Goal: Task Accomplishment & Management: Manage account settings

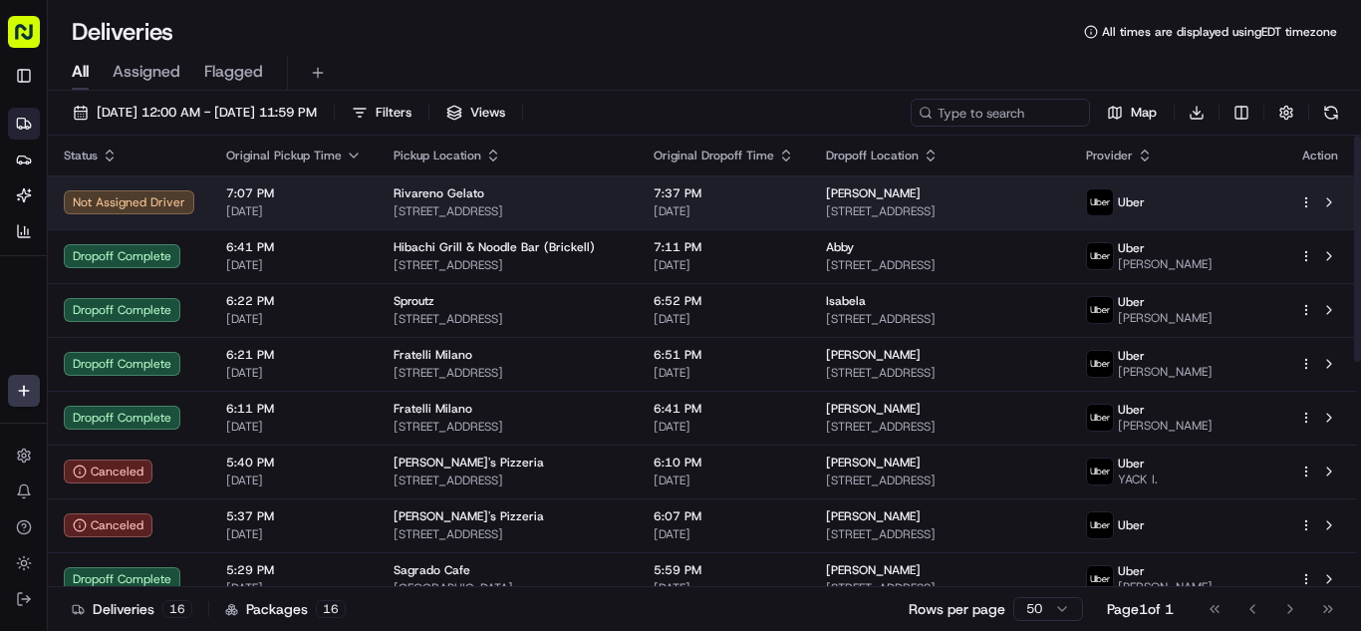
click at [336, 201] on div "7:07 PM [DATE]" at bounding box center [293, 202] width 135 height 34
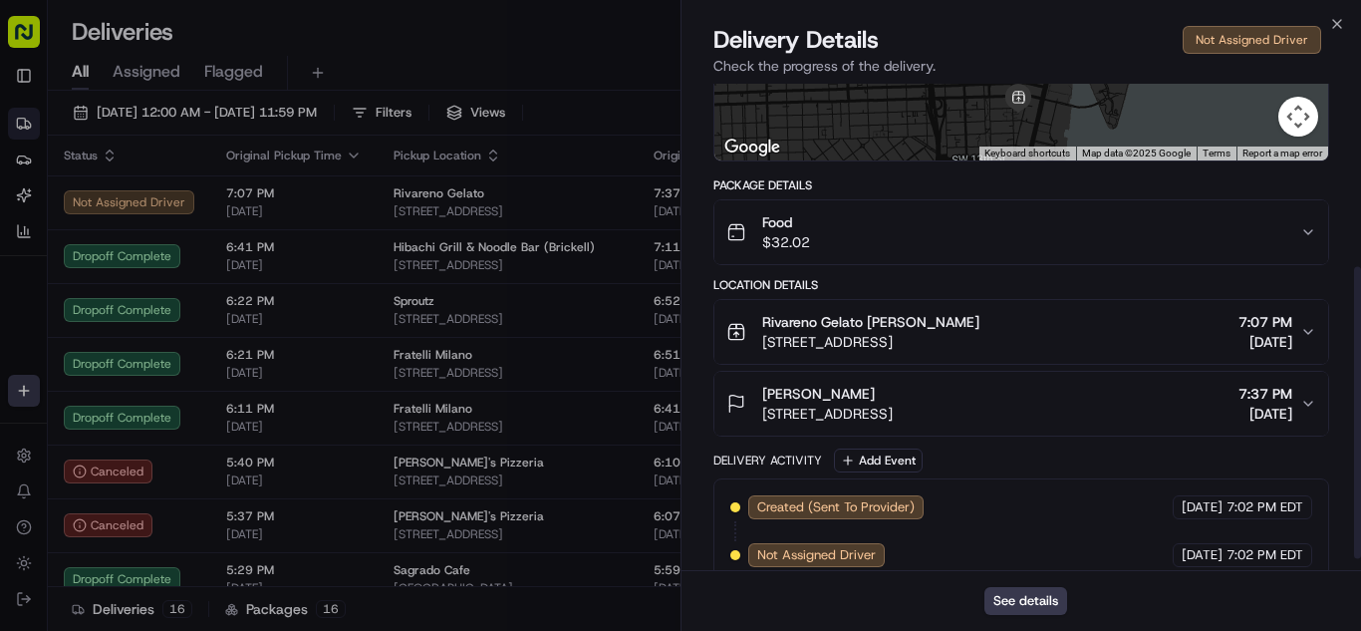
scroll to position [325, 0]
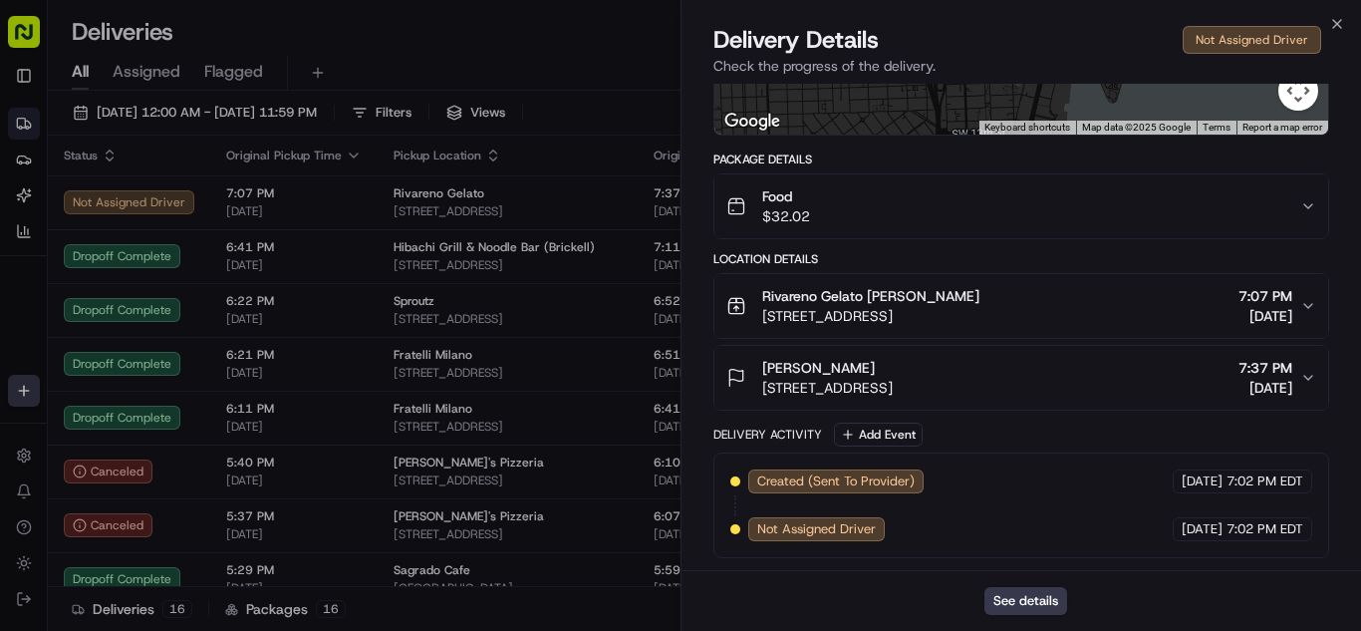
click at [977, 211] on div "Food $32.02" at bounding box center [1013, 206] width 574 height 40
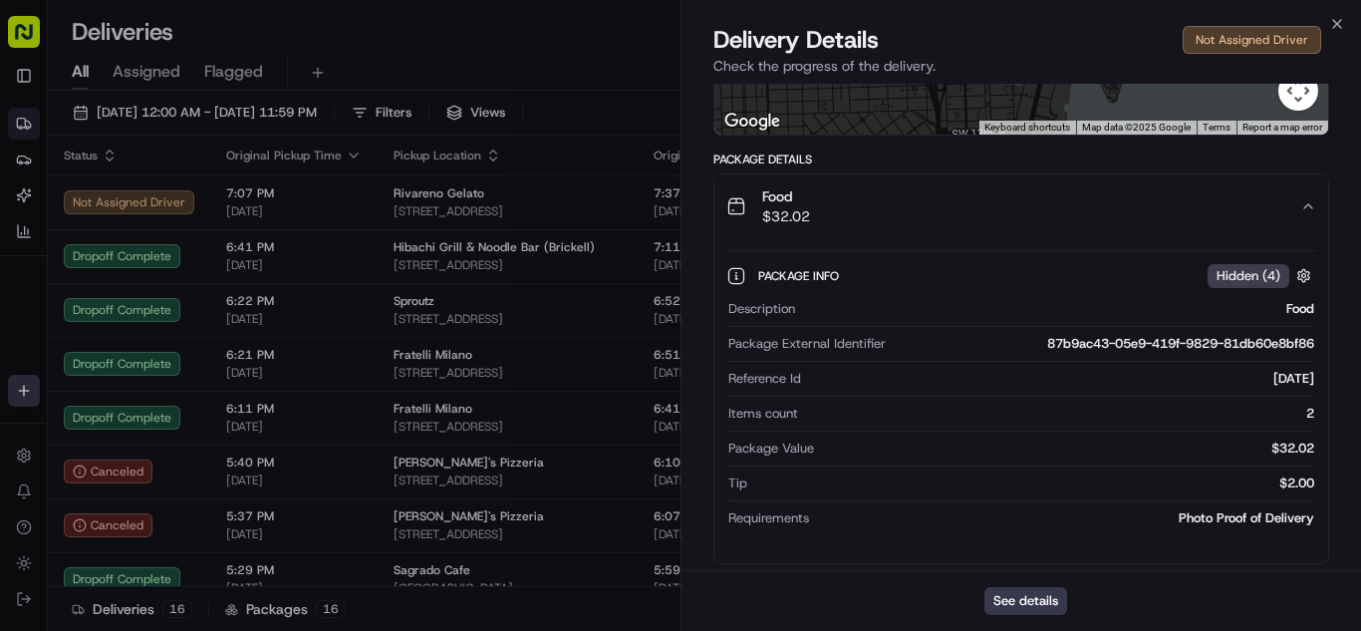
click at [977, 211] on div "Food $32.02" at bounding box center [1013, 206] width 574 height 40
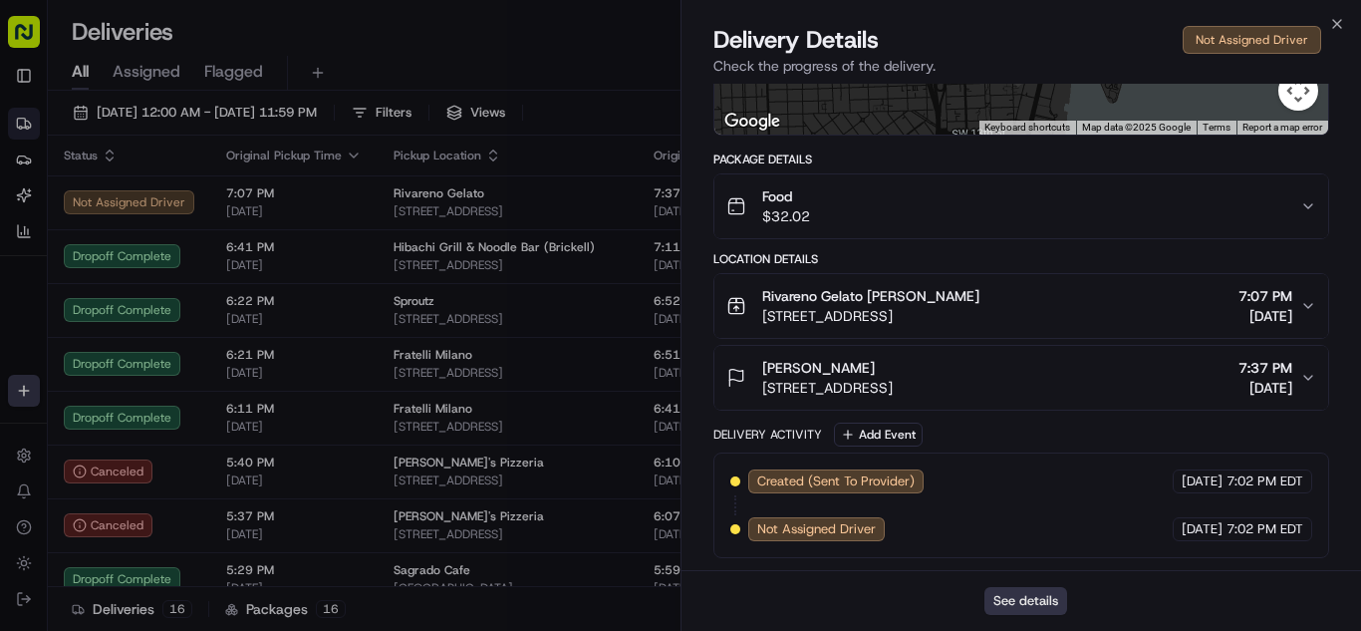
click at [1029, 601] on button "See details" at bounding box center [1025, 601] width 83 height 28
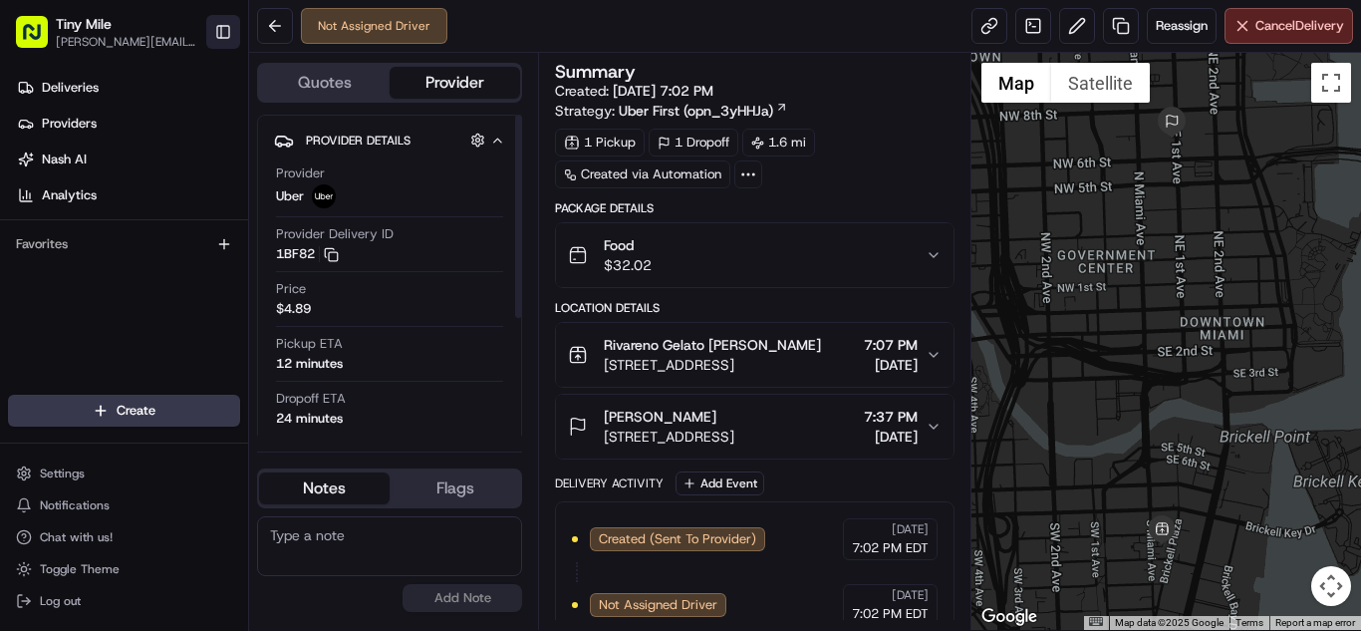
click at [229, 26] on button "Toggle Sidebar" at bounding box center [223, 32] width 34 height 34
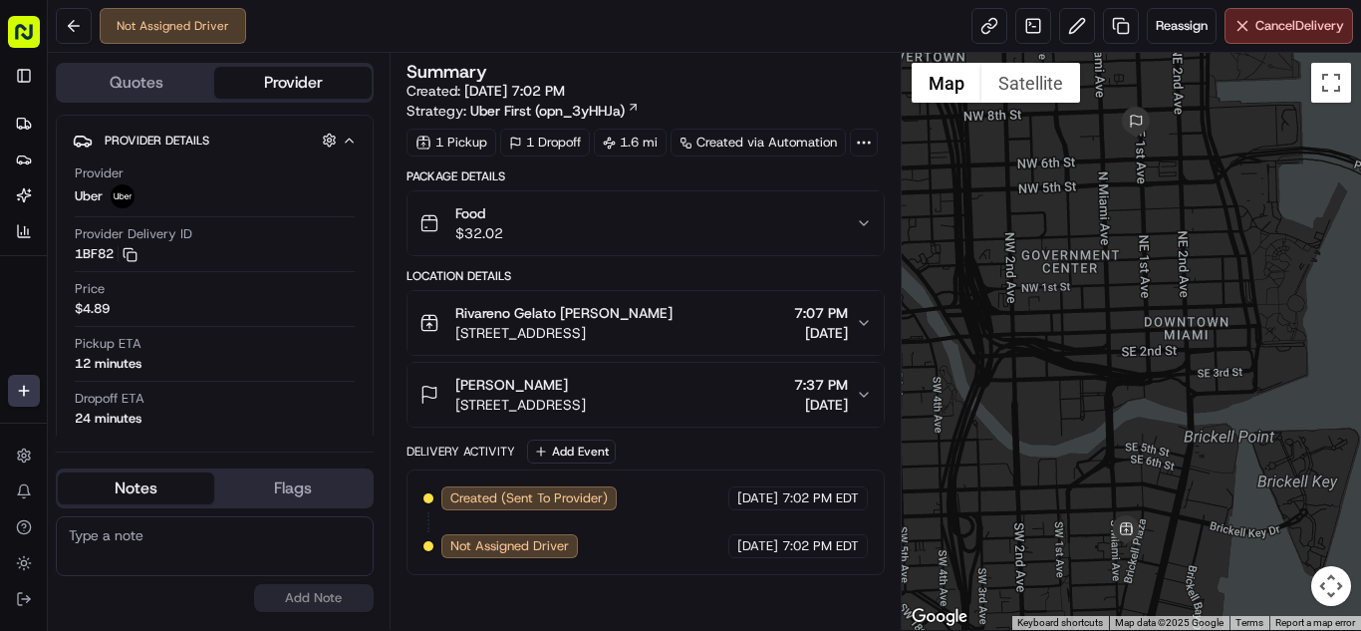
click at [589, 230] on div "Food $32.02" at bounding box center [637, 223] width 436 height 40
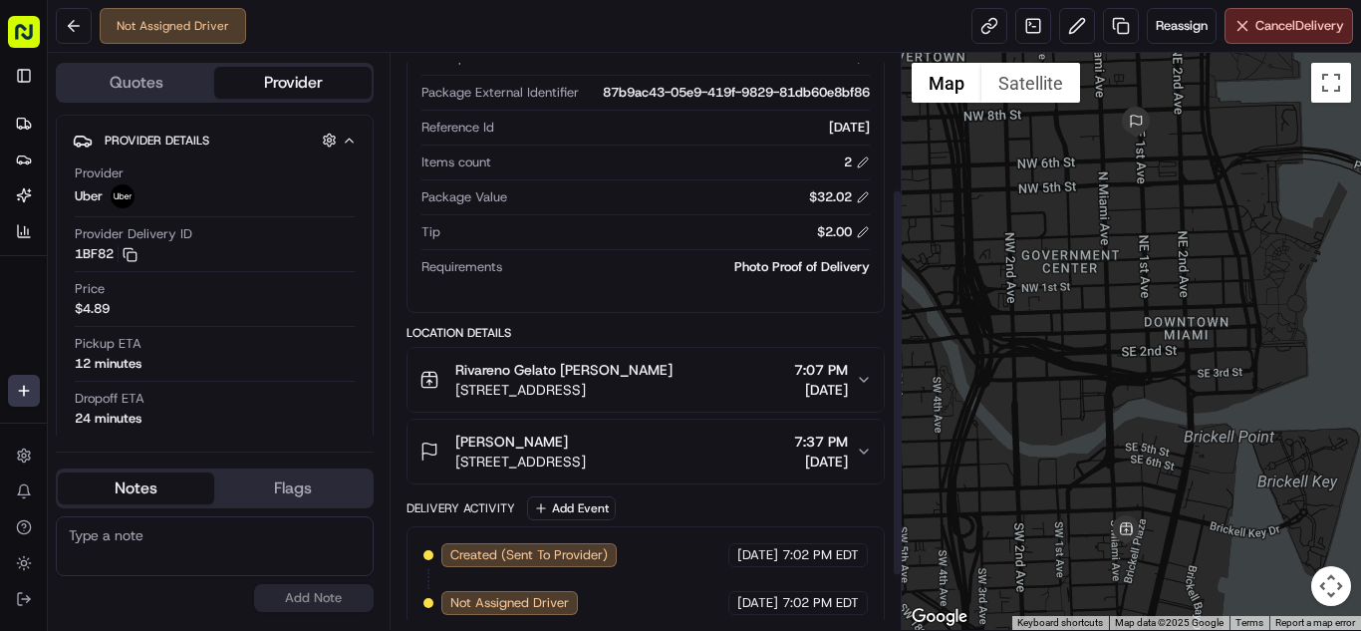
scroll to position [280, 0]
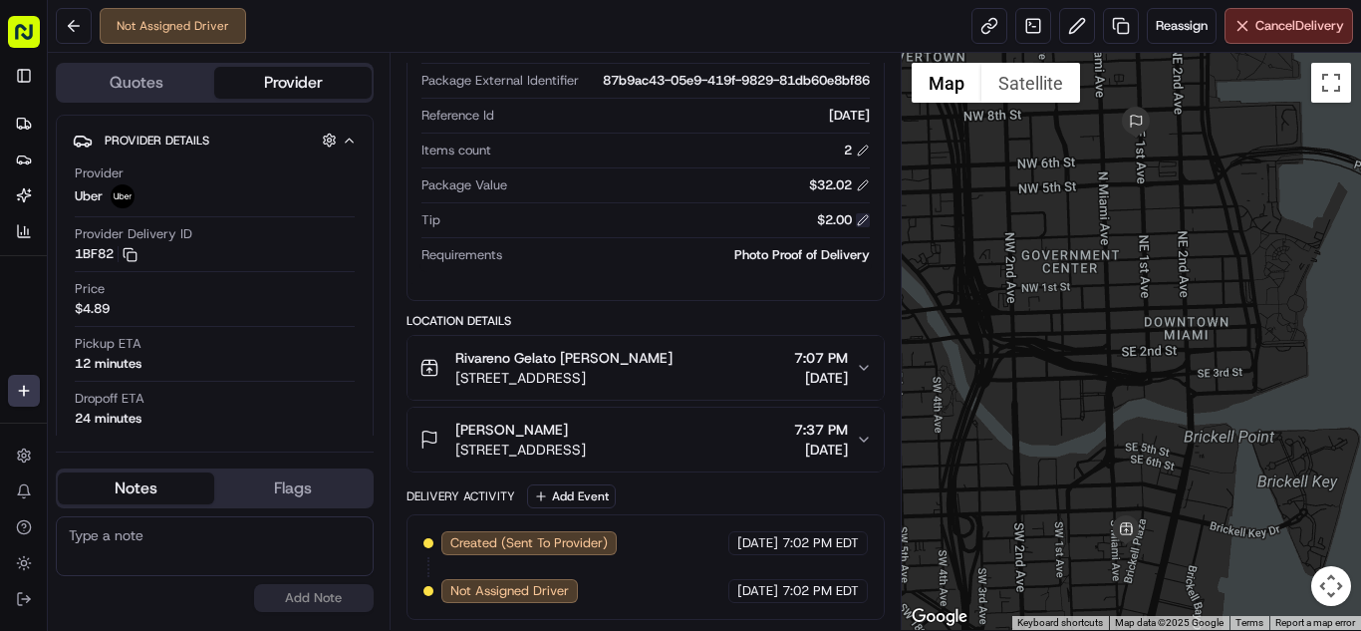
click at [862, 219] on button at bounding box center [863, 220] width 14 height 14
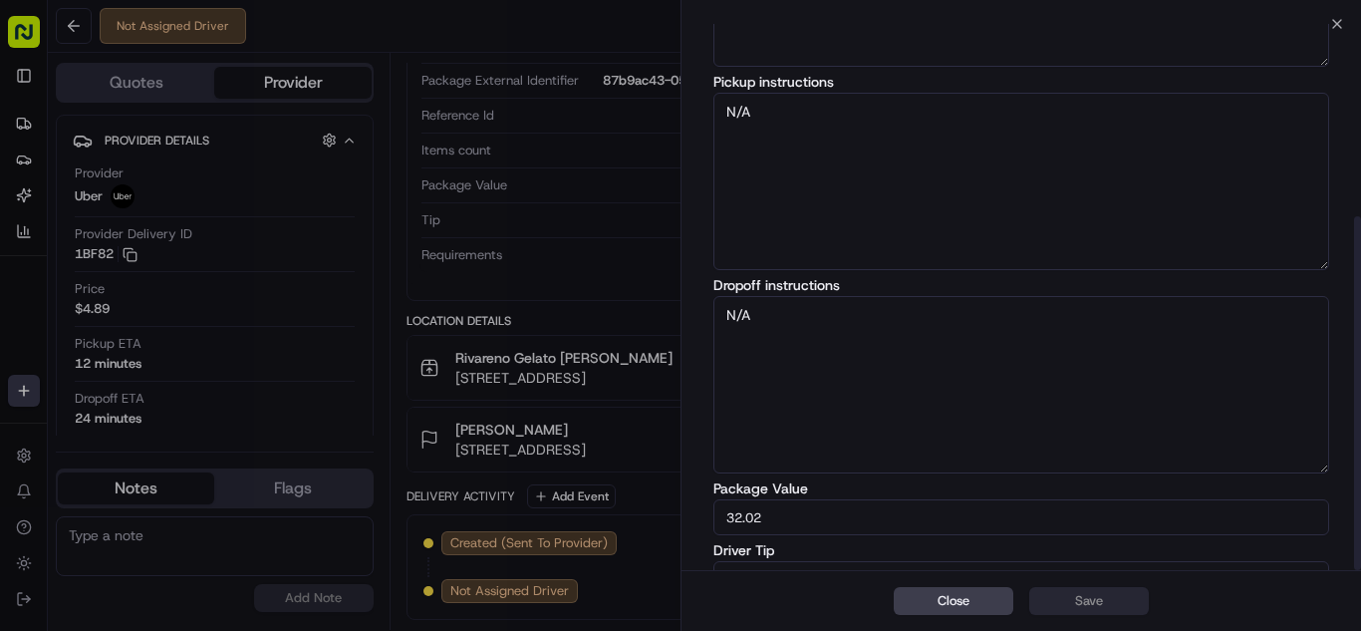
scroll to position [297, 0]
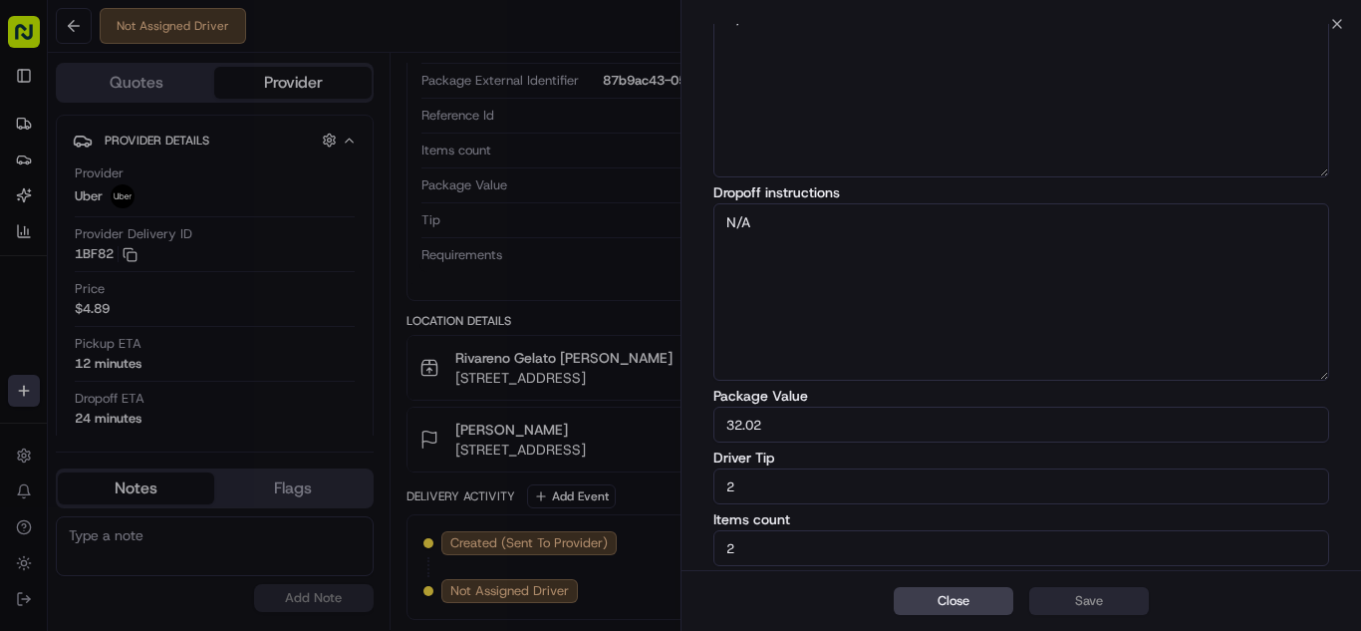
drag, startPoint x: 651, startPoint y: 489, endPoint x: 618, endPoint y: 489, distance: 32.9
click at [622, 489] on body "Tiny Mile aaron.licong@gmail.com Toggle Sidebar Deliveries Providers Nash AI An…" at bounding box center [680, 315] width 1361 height 631
drag, startPoint x: 752, startPoint y: 481, endPoint x: 618, endPoint y: 483, distance: 134.5
click at [652, 483] on body "Tiny Mile aaron.licong@gmail.com Toggle Sidebar Deliveries Providers Nash AI An…" at bounding box center [680, 315] width 1361 height 631
type input "3"
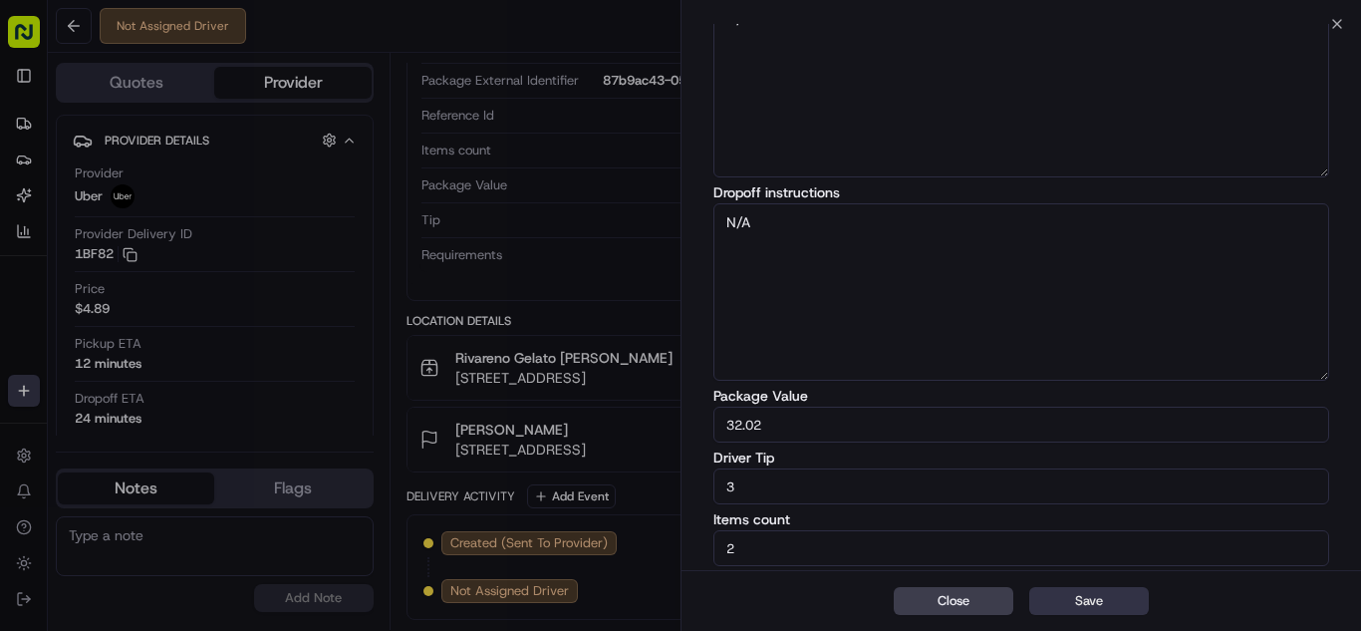
click at [1110, 601] on button "Save" at bounding box center [1089, 601] width 120 height 28
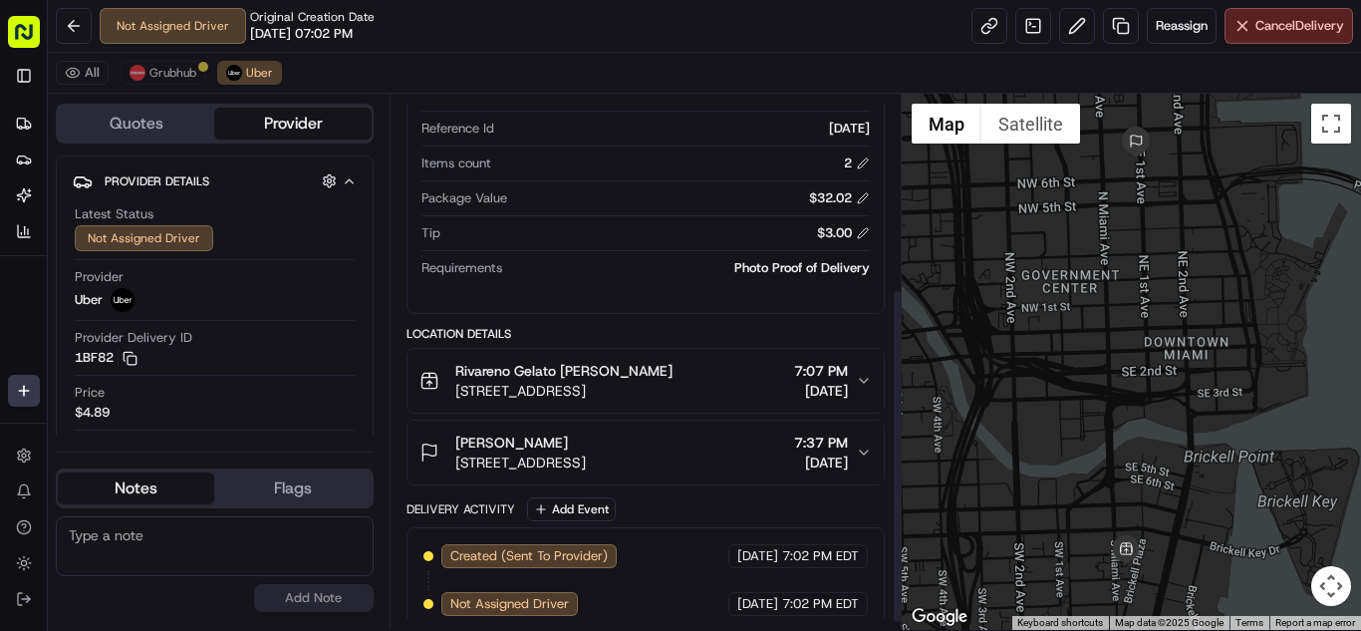
scroll to position [321, 0]
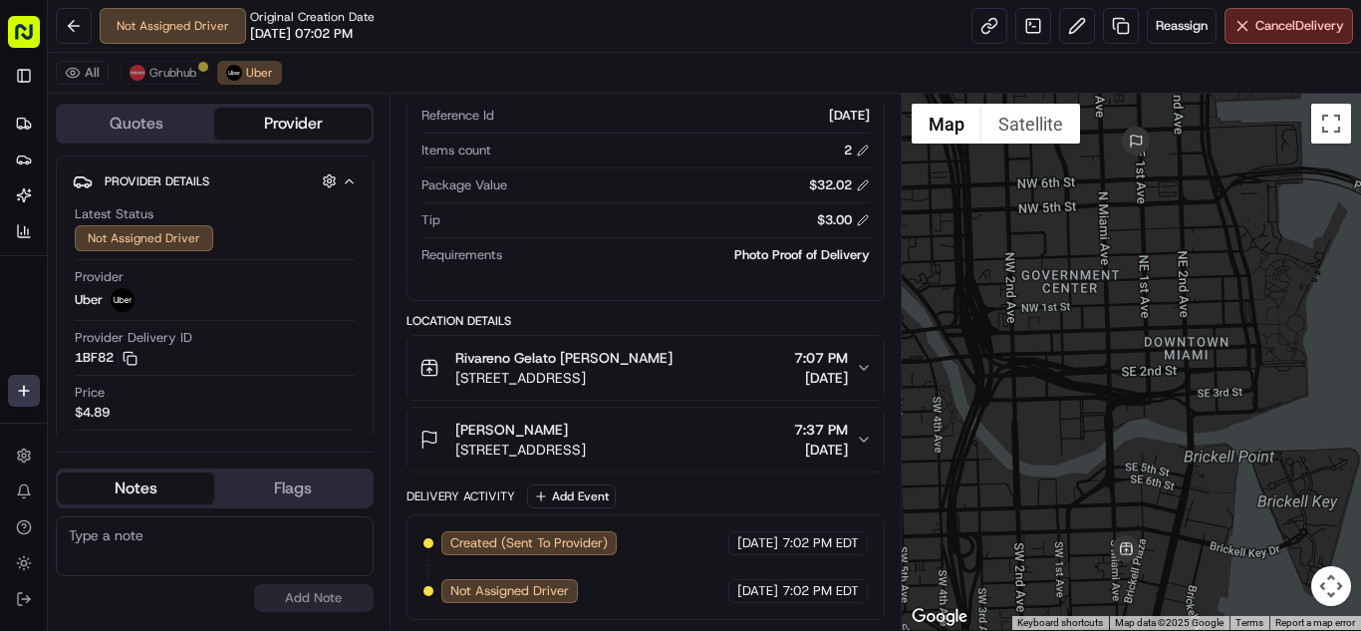
drag, startPoint x: 1042, startPoint y: 365, endPoint x: 1023, endPoint y: 235, distance: 130.9
click at [1023, 235] on div at bounding box center [1131, 362] width 459 height 536
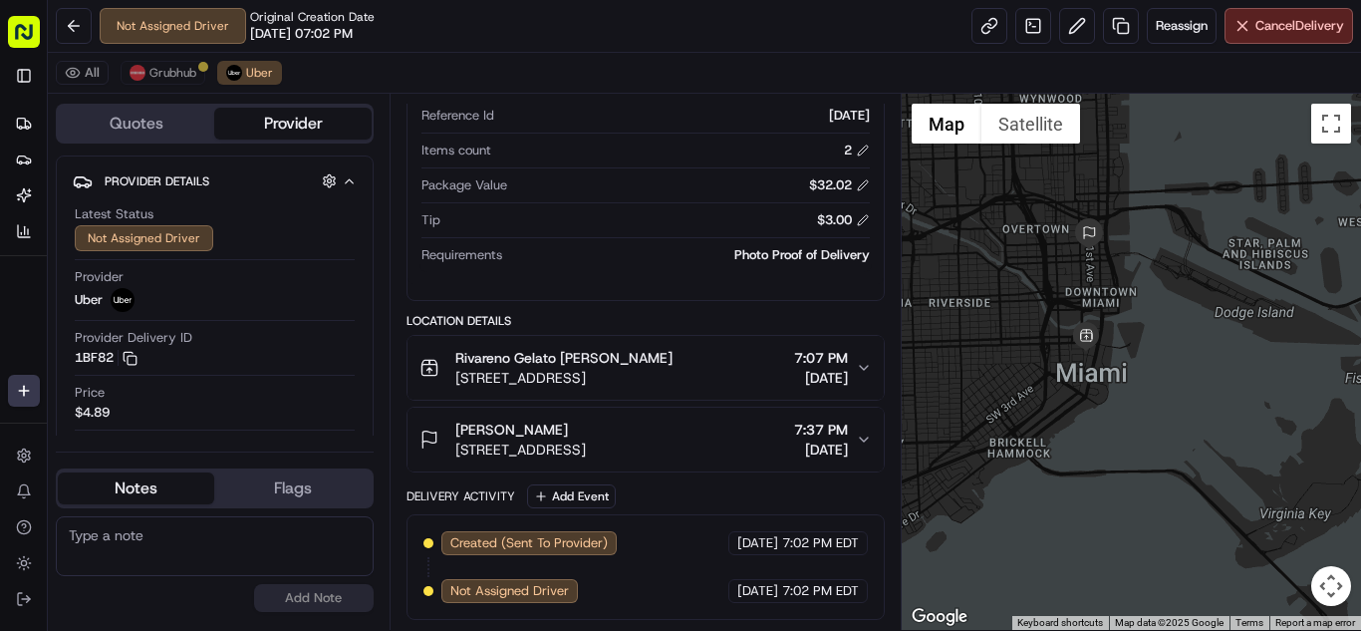
drag, startPoint x: 1028, startPoint y: 336, endPoint x: 1042, endPoint y: 351, distance: 20.4
click at [1042, 351] on div at bounding box center [1131, 362] width 459 height 536
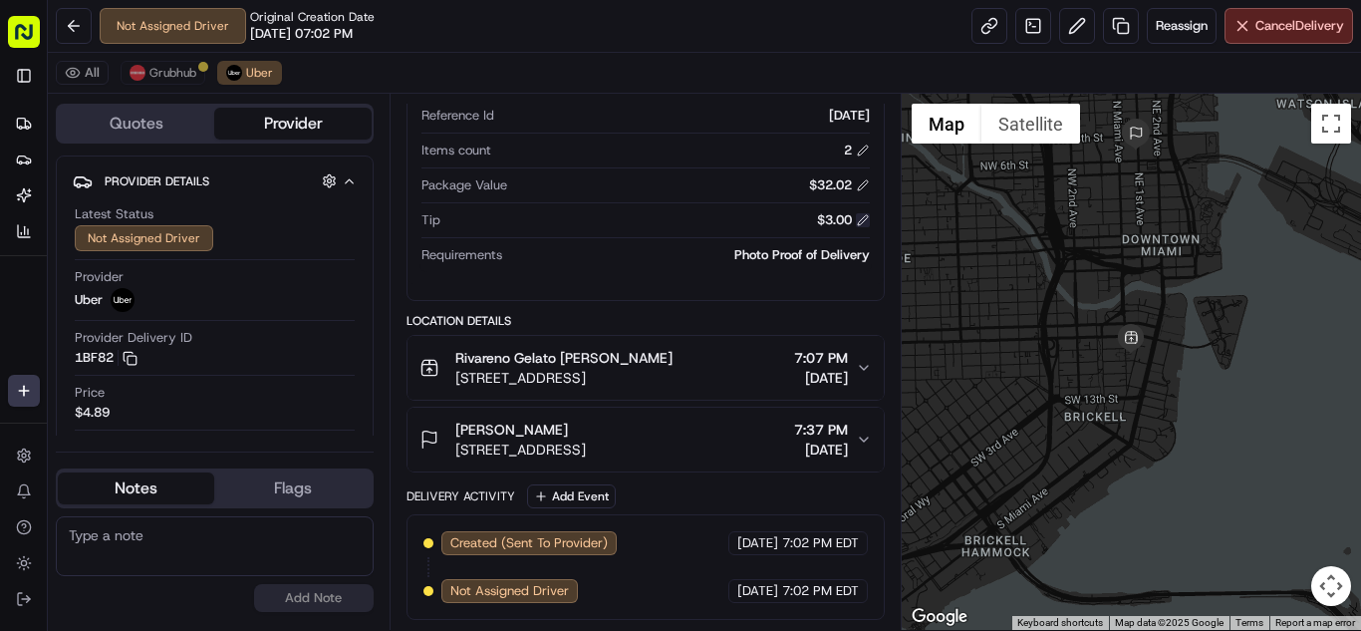
click at [865, 223] on button at bounding box center [863, 220] width 14 height 14
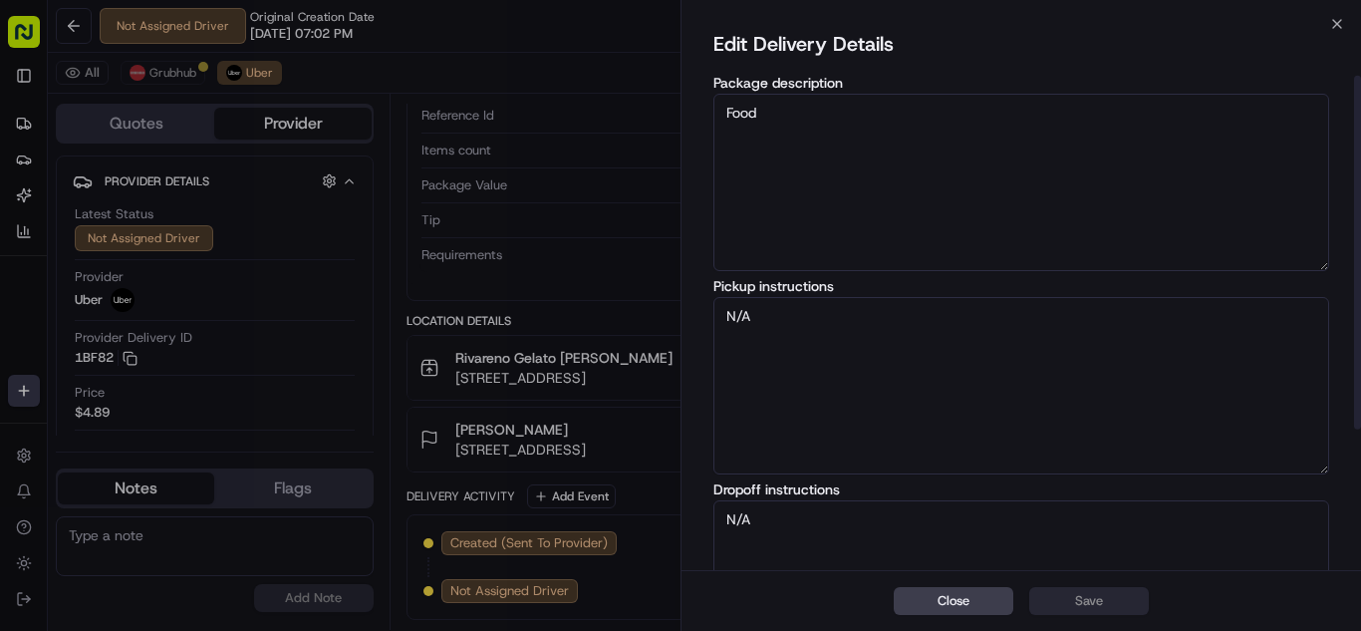
scroll to position [297, 0]
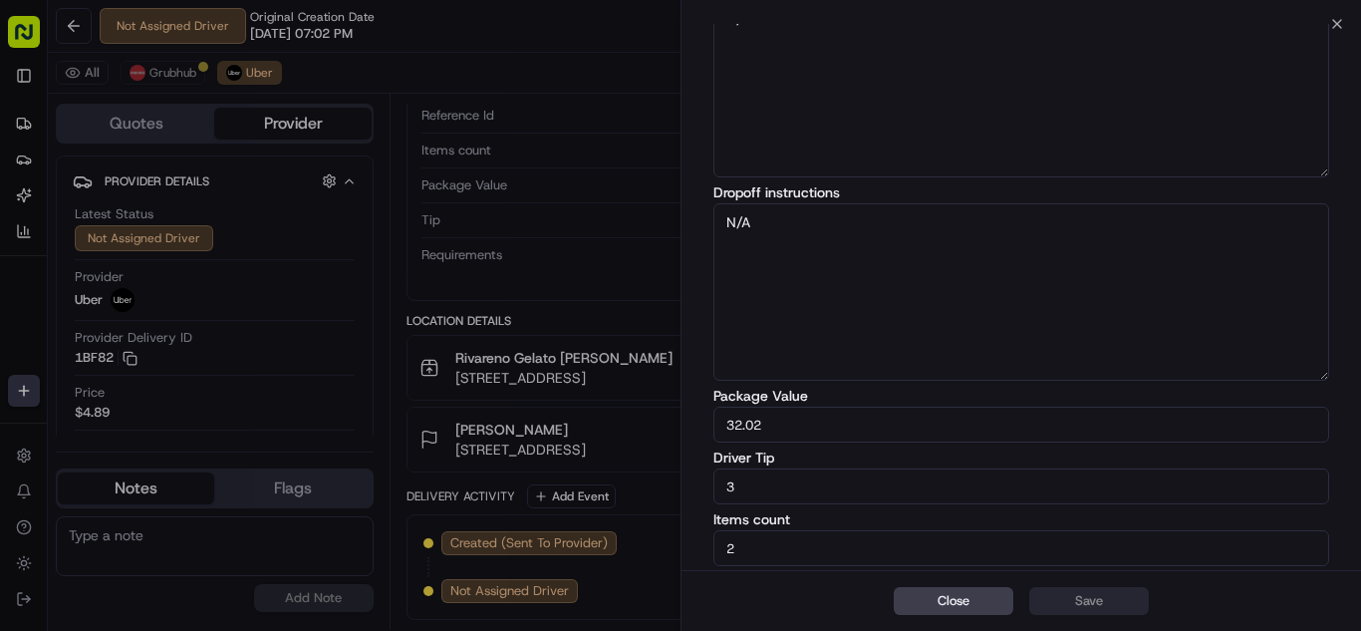
drag, startPoint x: 658, startPoint y: 482, endPoint x: 623, endPoint y: 482, distance: 34.9
click at [626, 482] on body "Tiny Mile aaron.licong@gmail.com Toggle Sidebar Deliveries Providers Nash AI An…" at bounding box center [680, 315] width 1361 height 631
drag, startPoint x: 753, startPoint y: 484, endPoint x: 638, endPoint y: 488, distance: 115.6
click at [633, 484] on body "Tiny Mile aaron.licong@gmail.com Toggle Sidebar Deliveries Providers Nash AI An…" at bounding box center [680, 315] width 1361 height 631
type input "4"
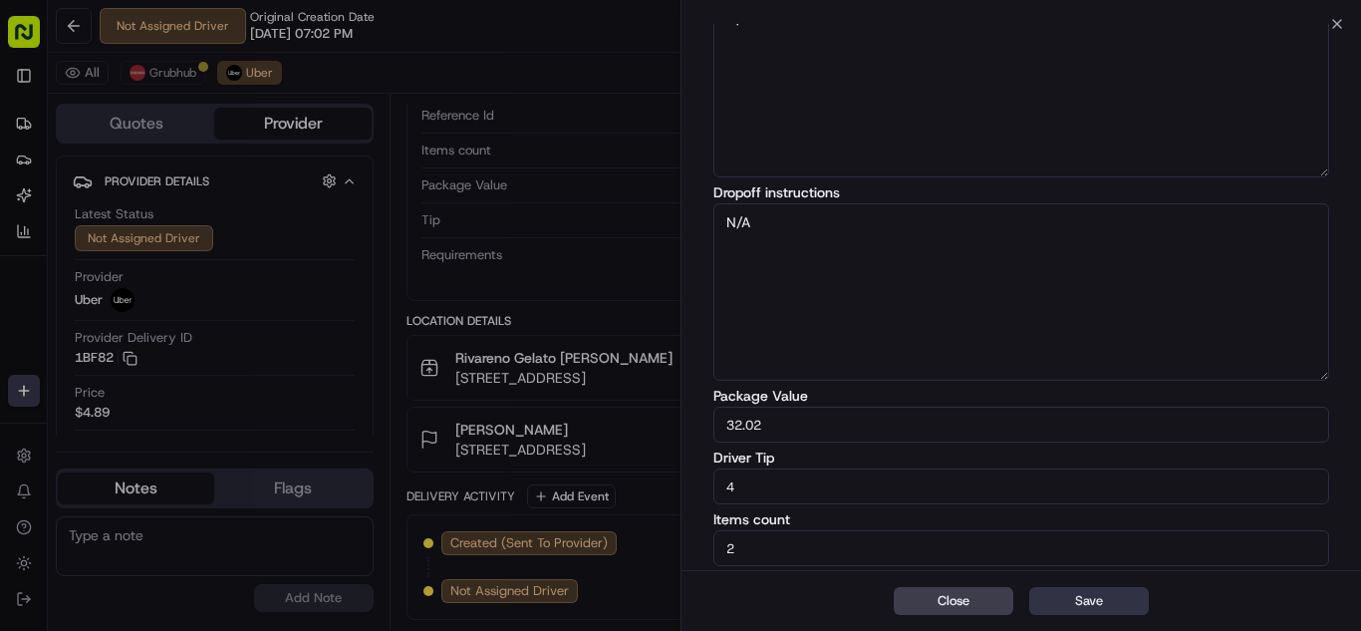
click at [1129, 609] on button "Save" at bounding box center [1089, 601] width 120 height 28
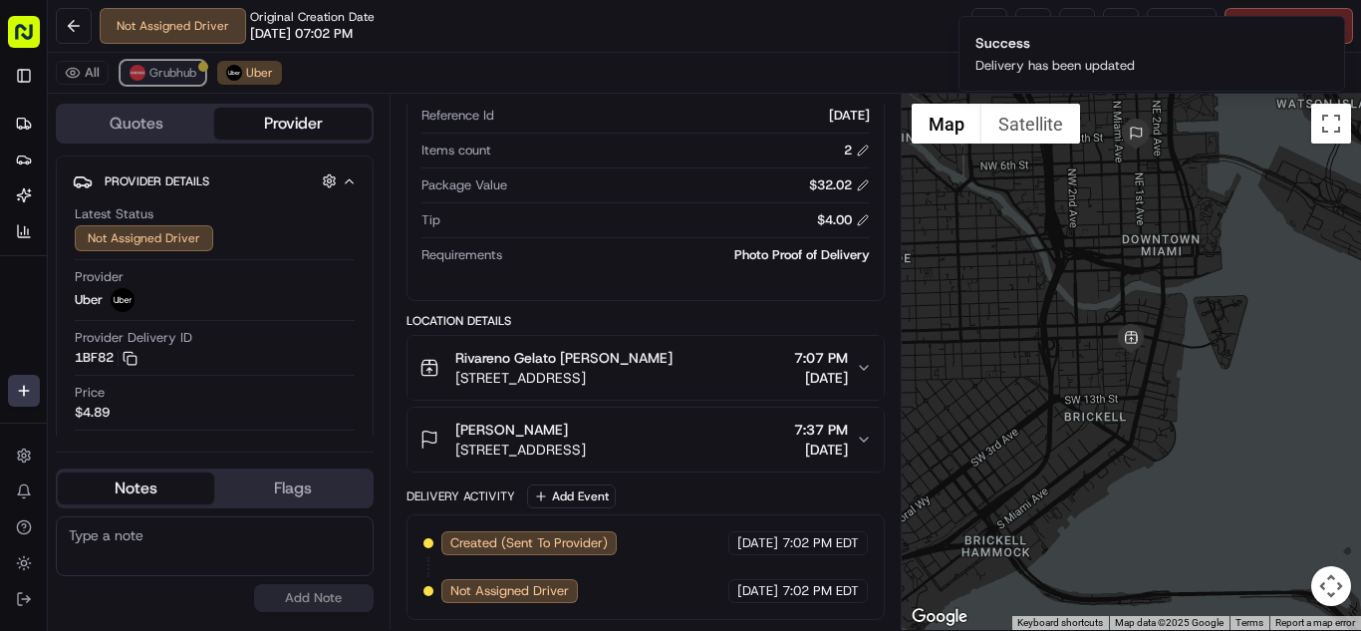
click at [172, 73] on span "Grubhub" at bounding box center [172, 73] width 47 height 16
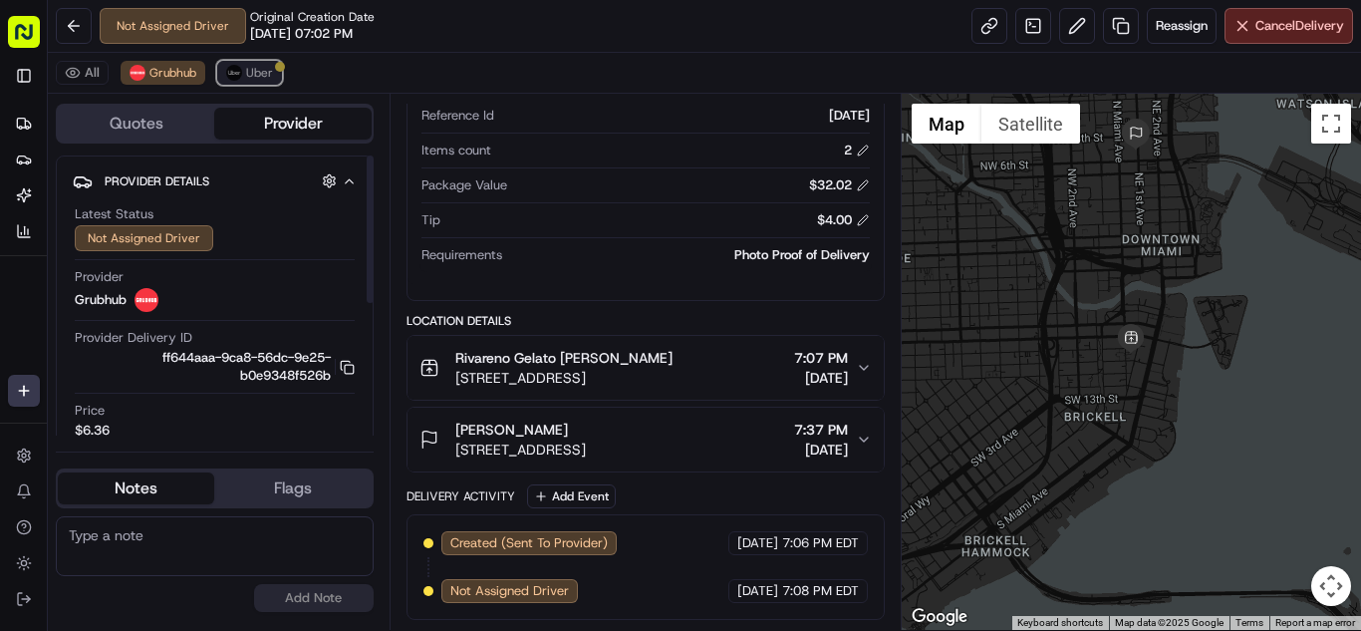
click at [274, 74] on button "Uber" at bounding box center [249, 73] width 65 height 24
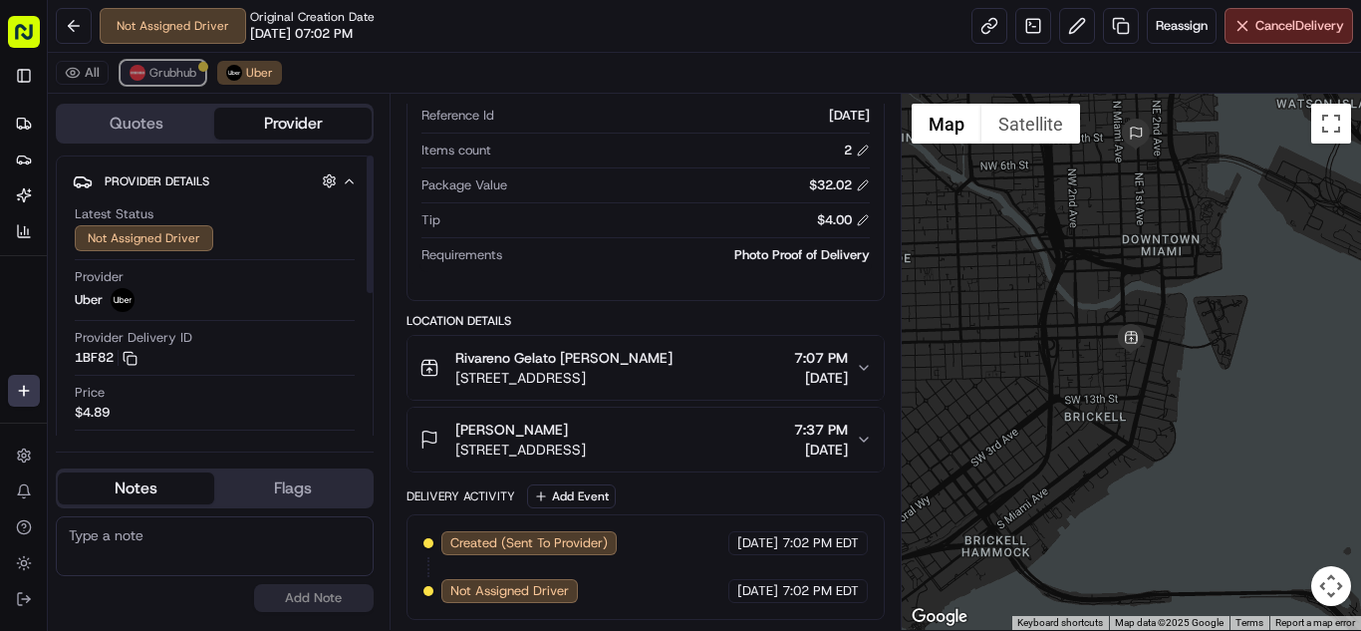
click at [179, 70] on span "Grubhub" at bounding box center [172, 73] width 47 height 16
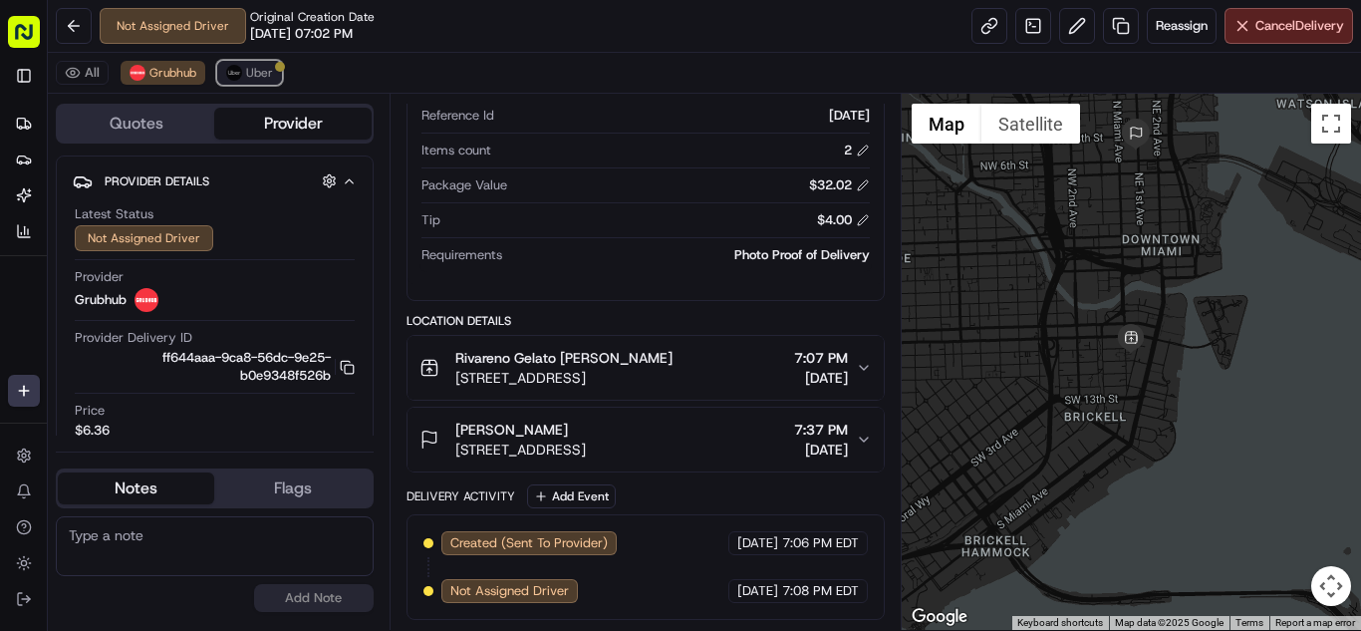
click at [239, 67] on img at bounding box center [234, 73] width 16 height 16
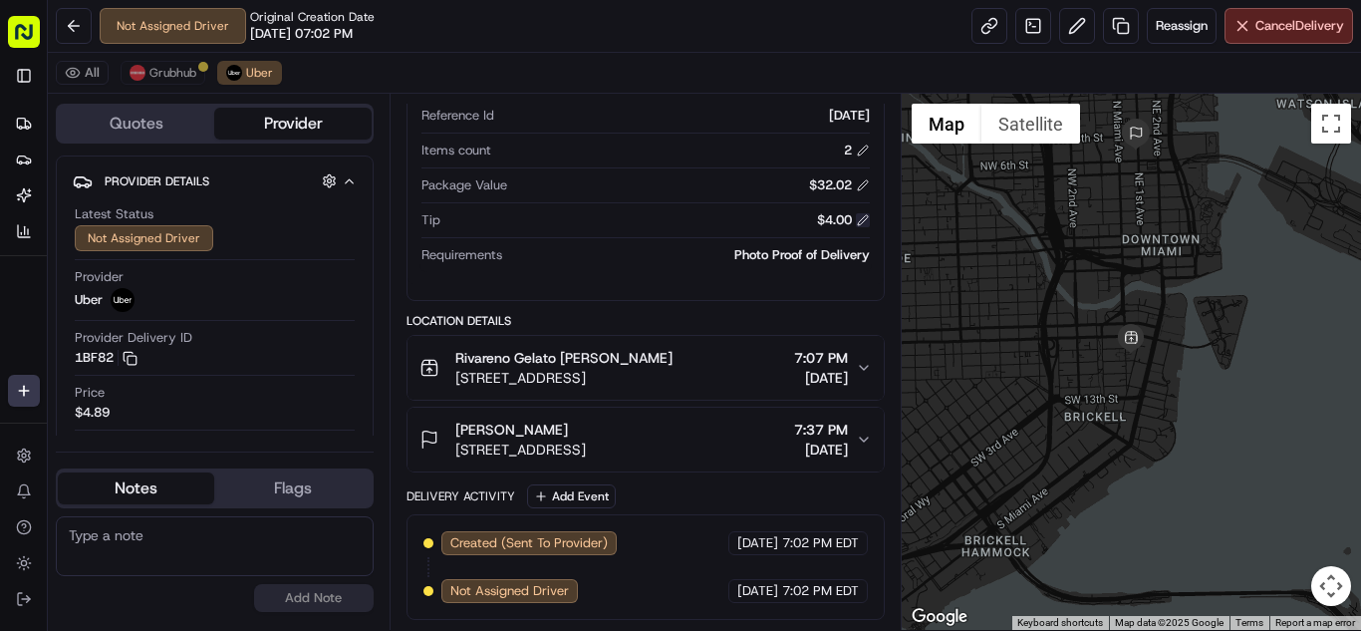
click at [859, 220] on button at bounding box center [863, 220] width 14 height 14
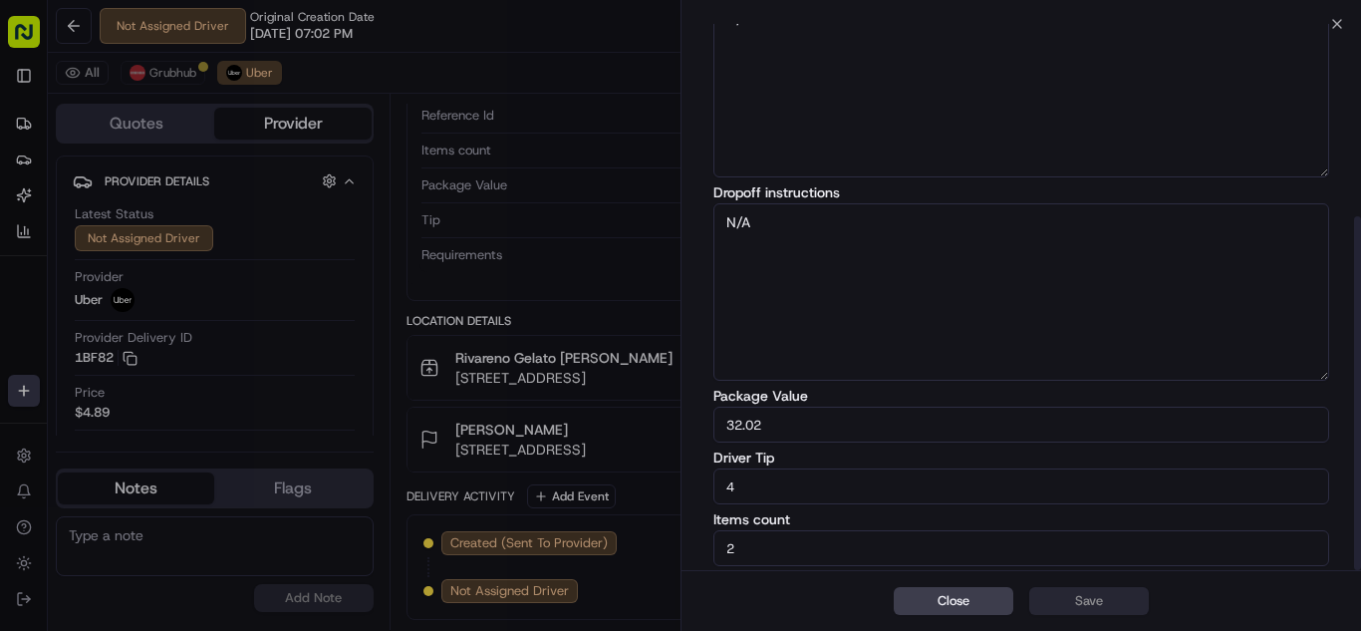
drag, startPoint x: 752, startPoint y: 490, endPoint x: 653, endPoint y: 490, distance: 99.6
click at [680, 490] on div "Close Edit Delivery Details Package description Food Pickup instructions N/A Dr…" at bounding box center [1020, 315] width 680 height 631
type input "5"
click at [1120, 607] on button "Save" at bounding box center [1089, 601] width 120 height 28
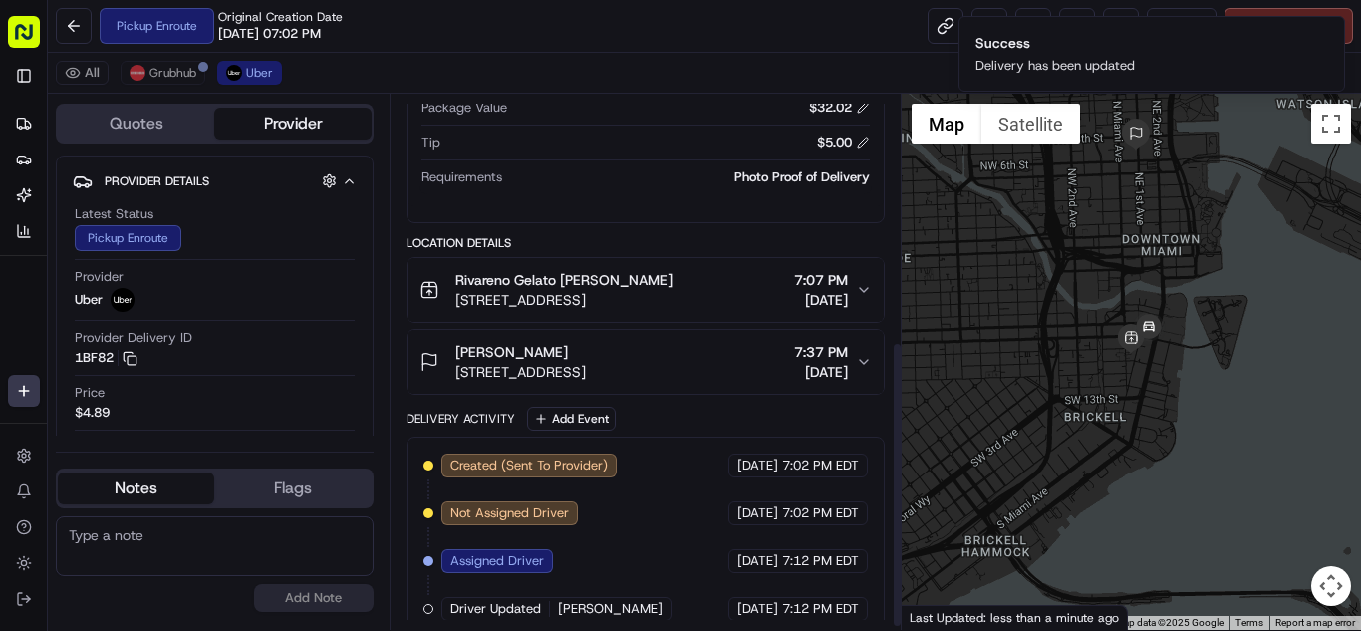
scroll to position [464, 0]
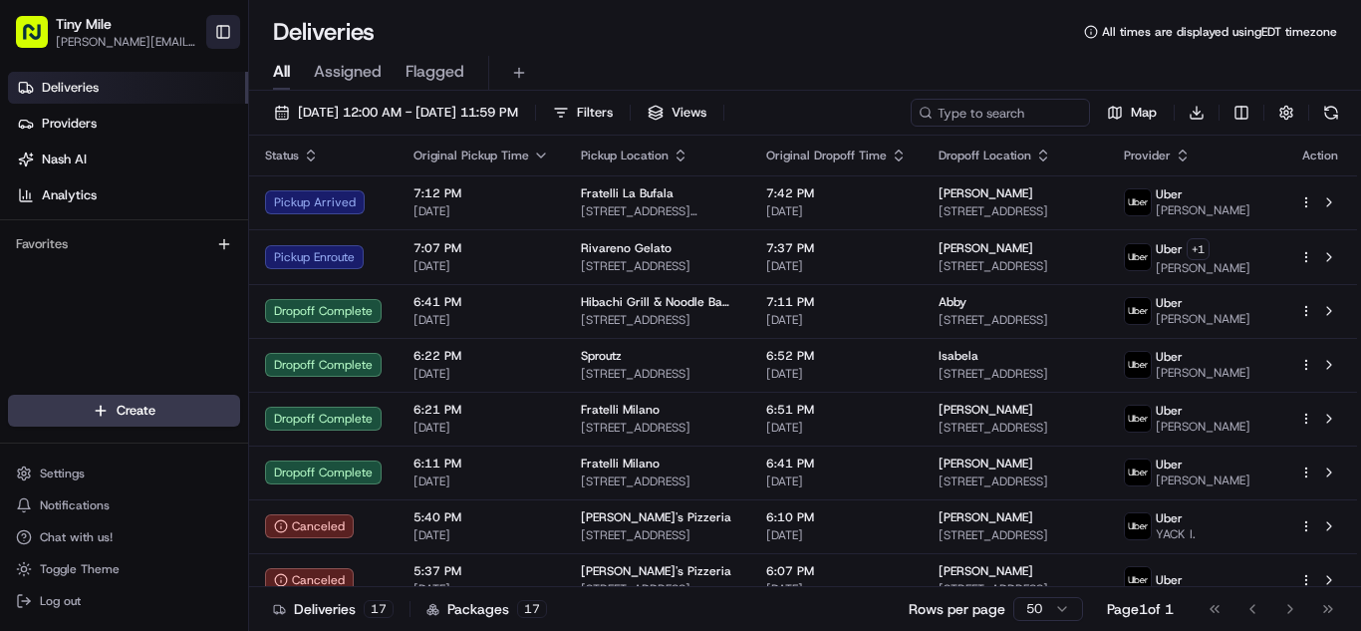
click at [226, 35] on button "Toggle Sidebar" at bounding box center [223, 32] width 34 height 34
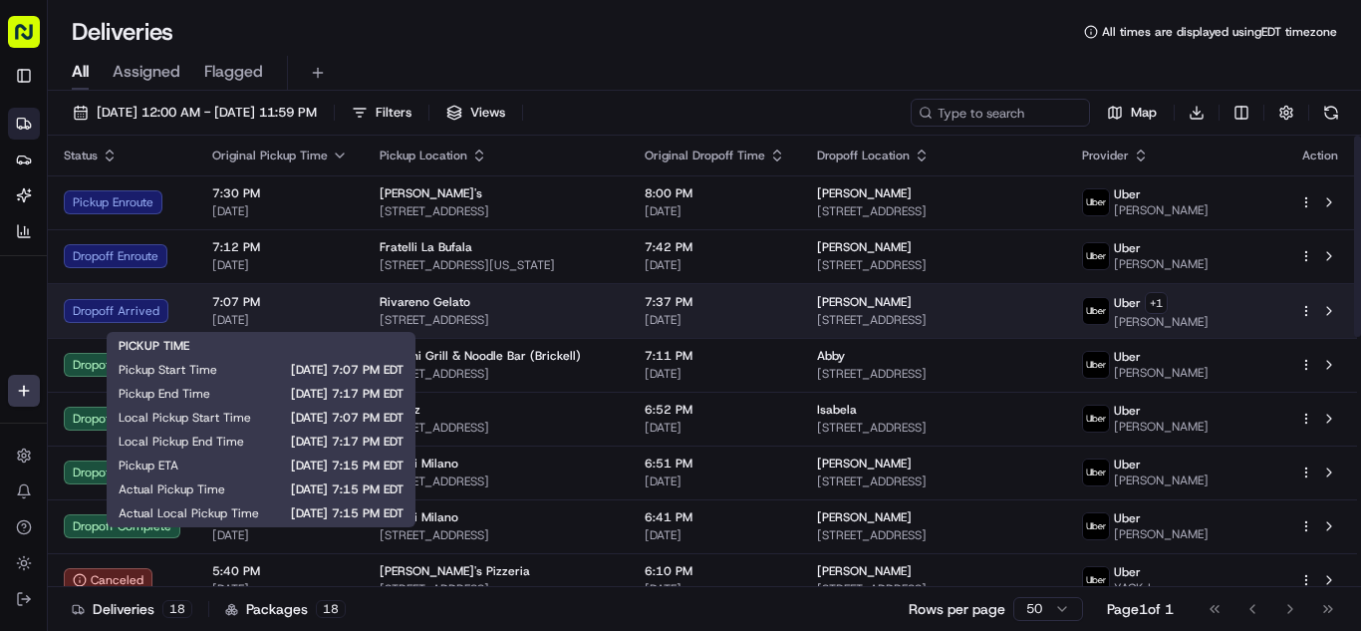
click at [281, 310] on div "7:07 PM [DATE]" at bounding box center [279, 311] width 135 height 34
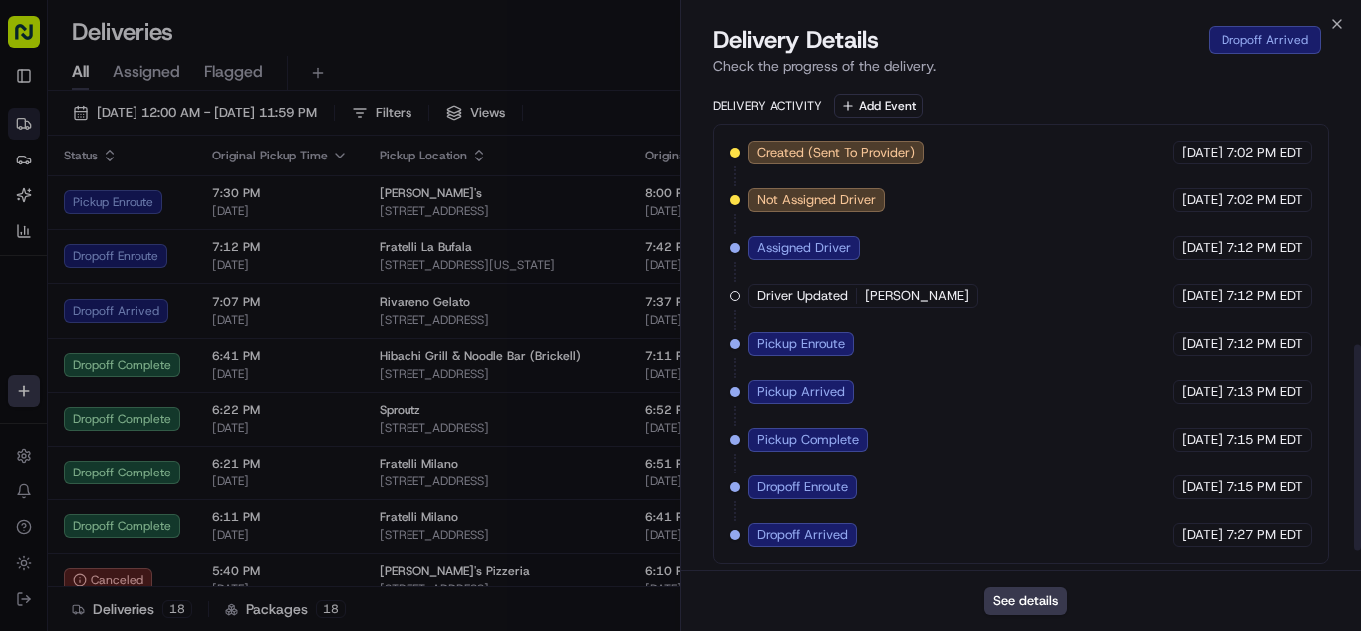
scroll to position [660, 0]
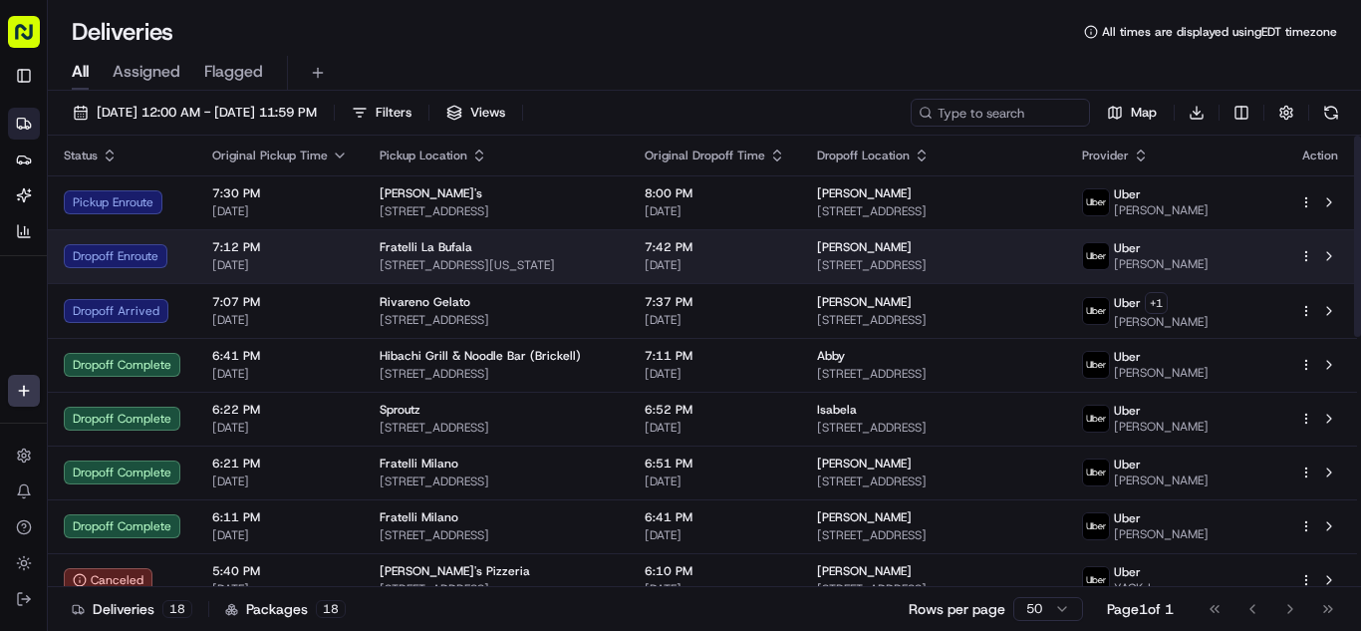
click at [308, 245] on span "7:12 PM" at bounding box center [279, 247] width 135 height 16
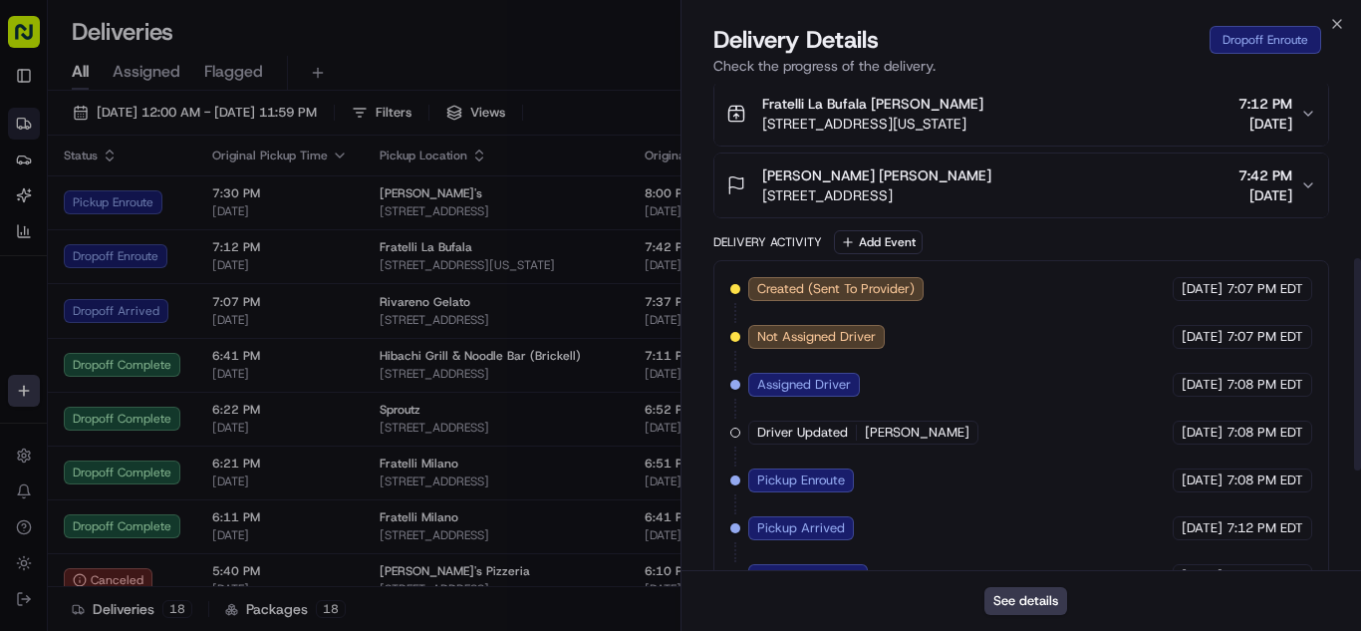
scroll to position [628, 0]
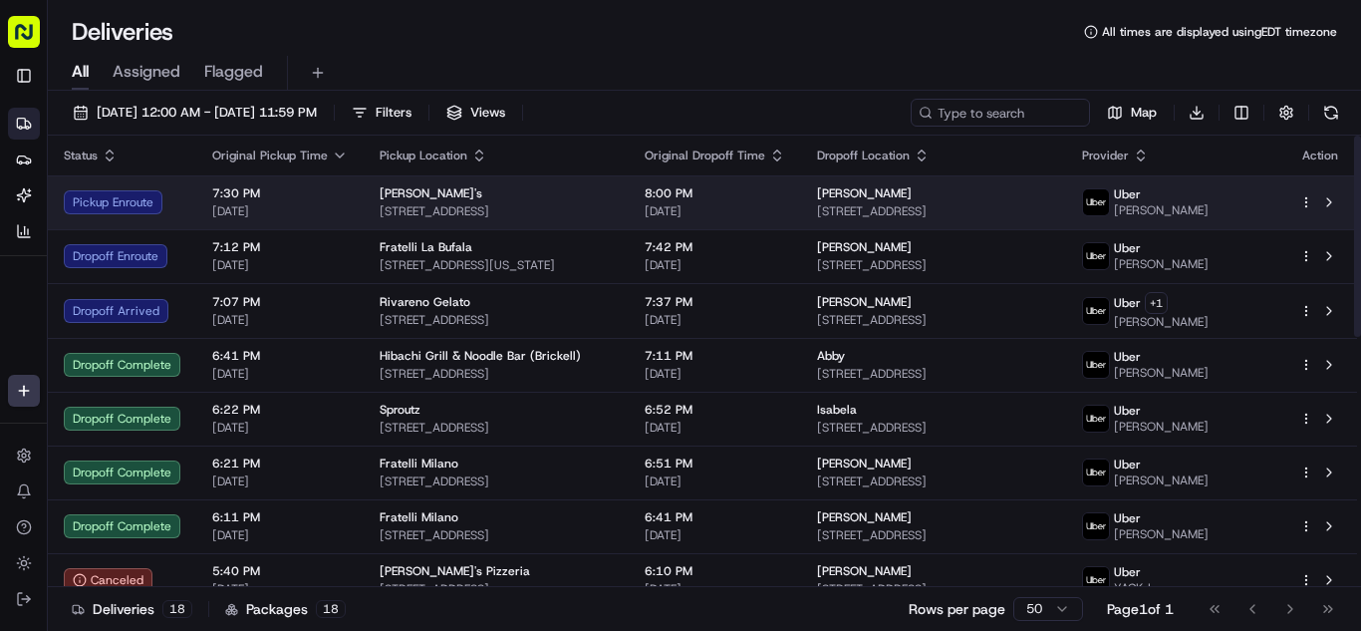
click at [303, 204] on span "[DATE]" at bounding box center [279, 211] width 135 height 16
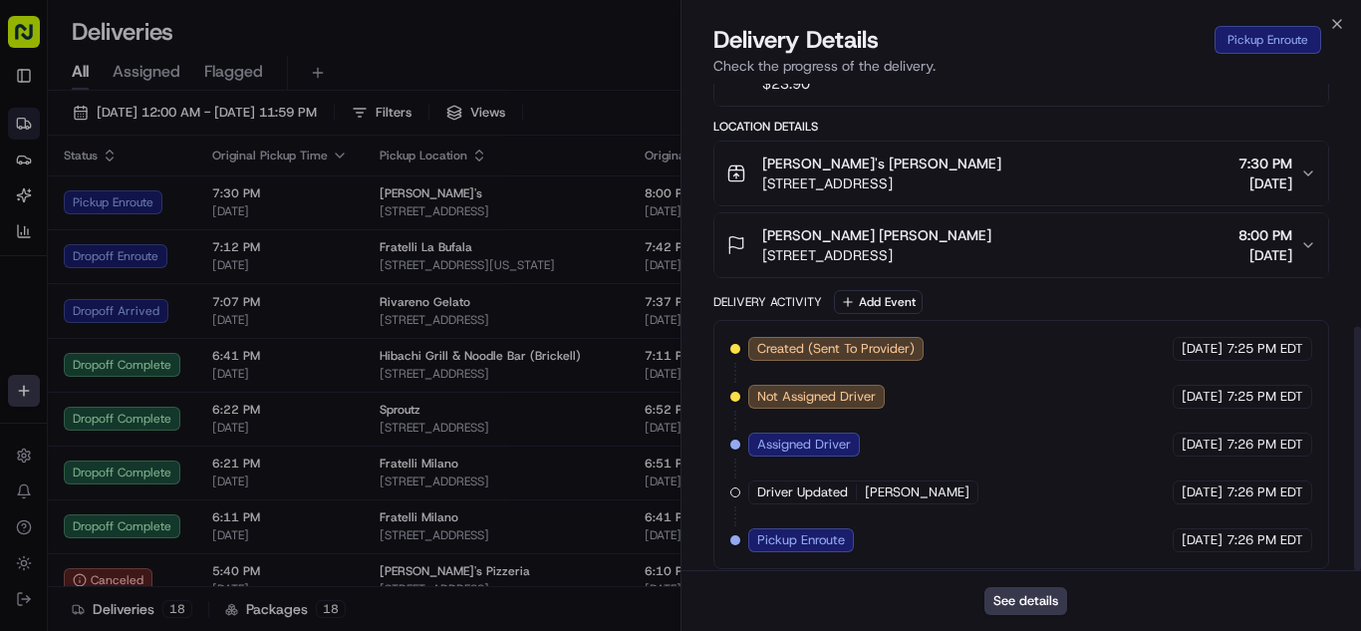
scroll to position [484, 0]
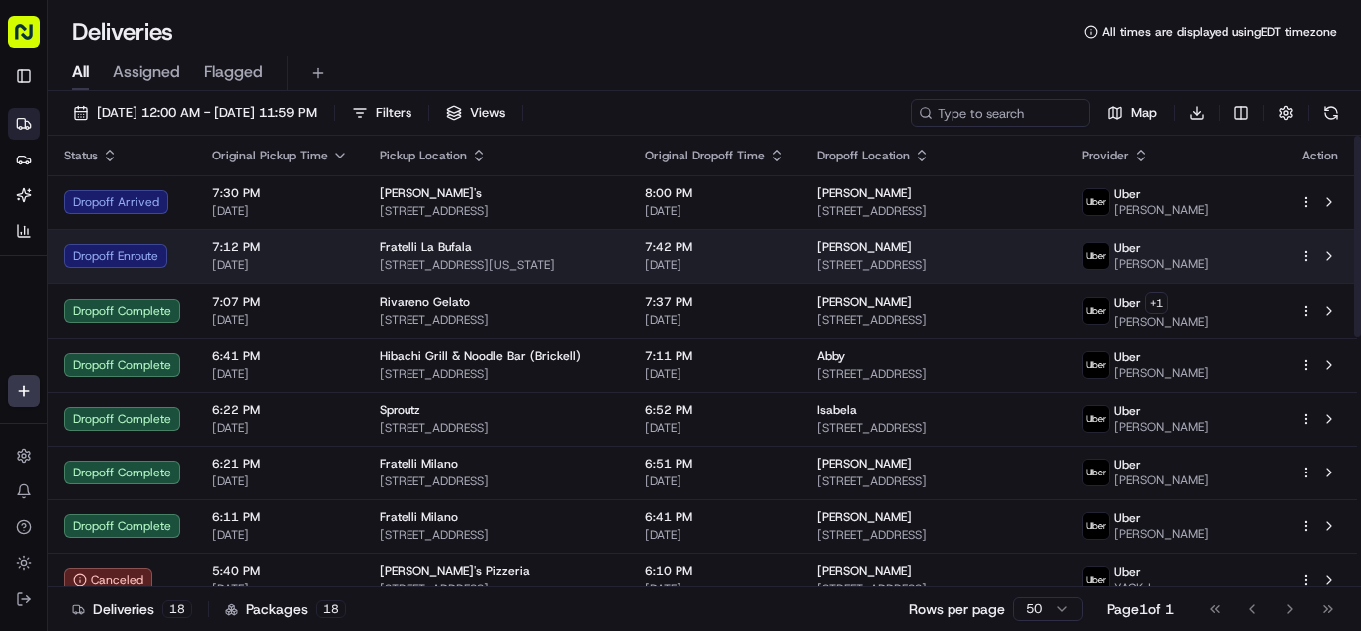
click at [349, 264] on td "7:12 PM [DATE]" at bounding box center [279, 256] width 167 height 54
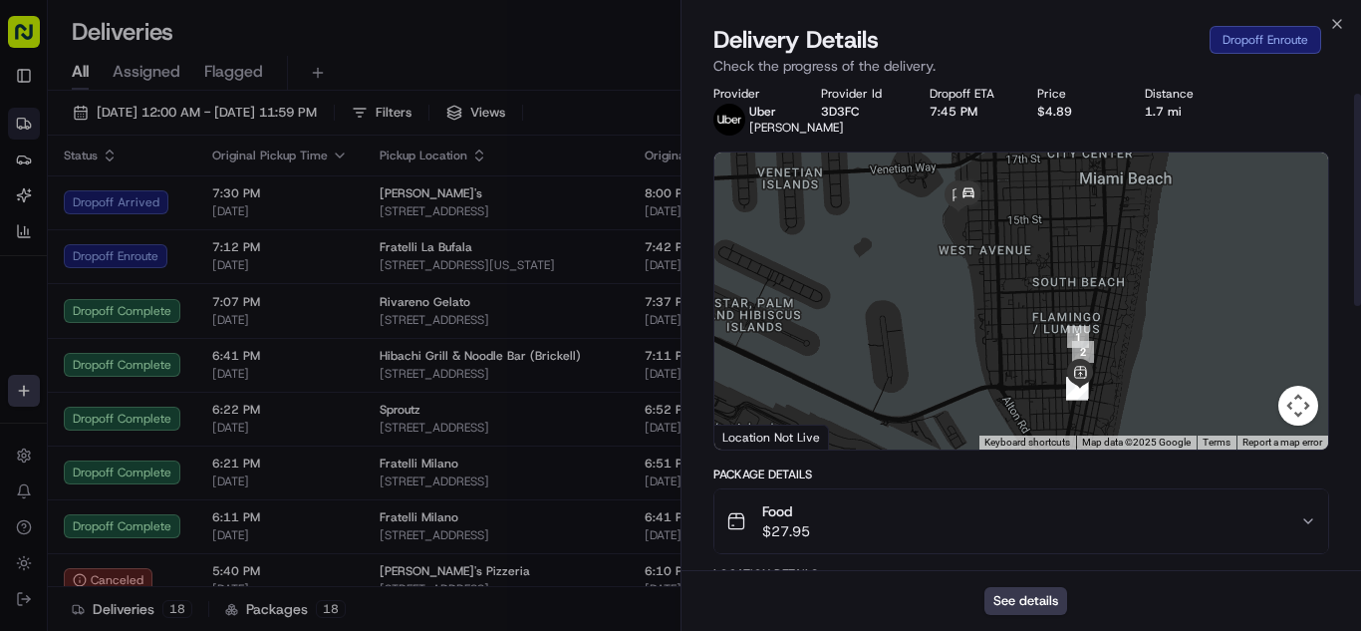
scroll to position [0, 0]
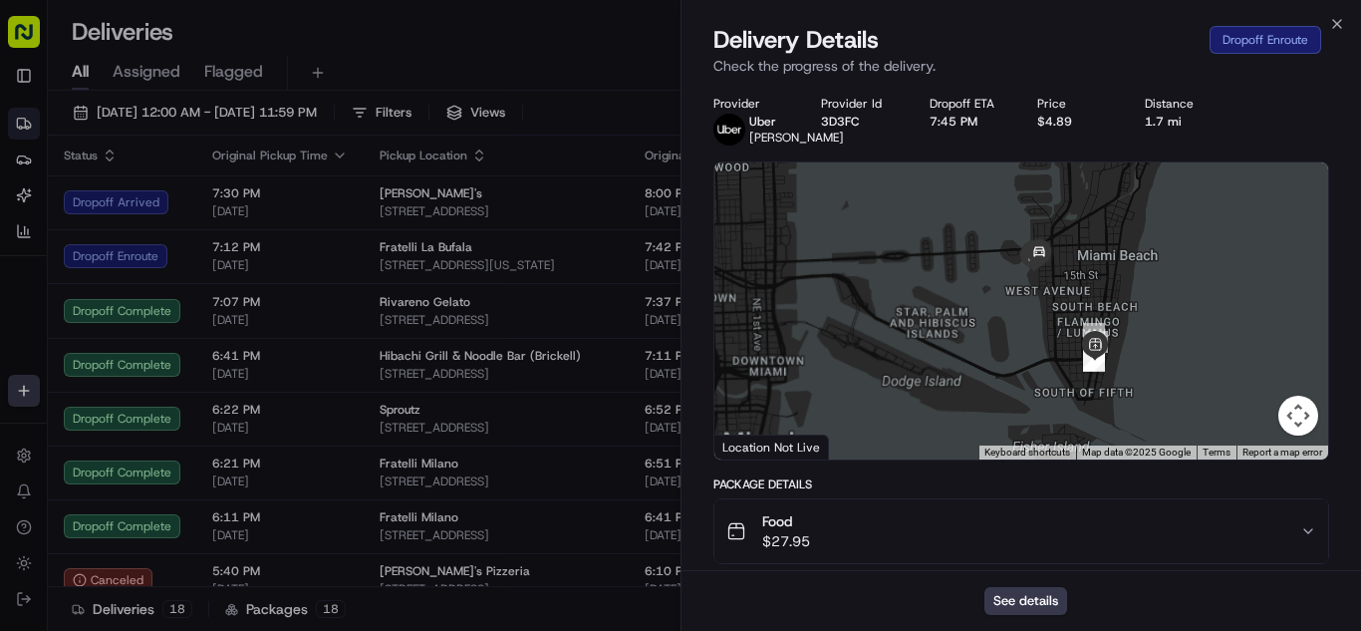
drag, startPoint x: 1135, startPoint y: 258, endPoint x: 1104, endPoint y: 322, distance: 70.8
click at [1123, 324] on div at bounding box center [1021, 310] width 614 height 297
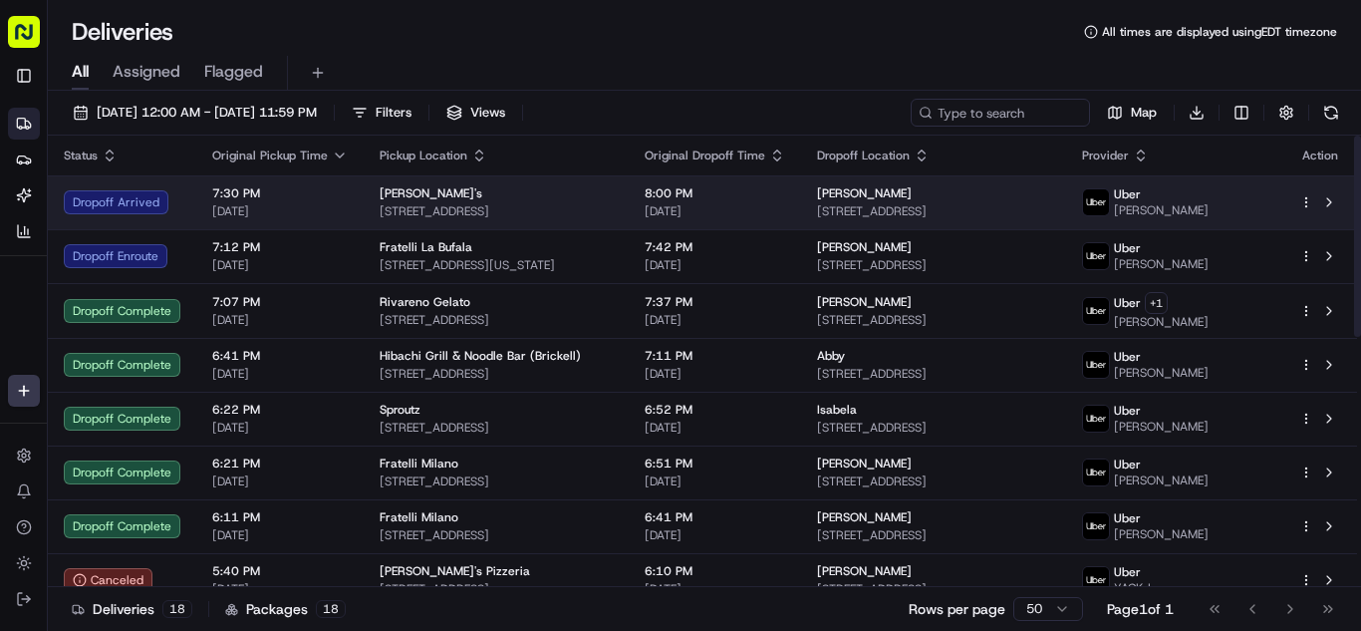
click at [296, 209] on span "[DATE]" at bounding box center [279, 211] width 135 height 16
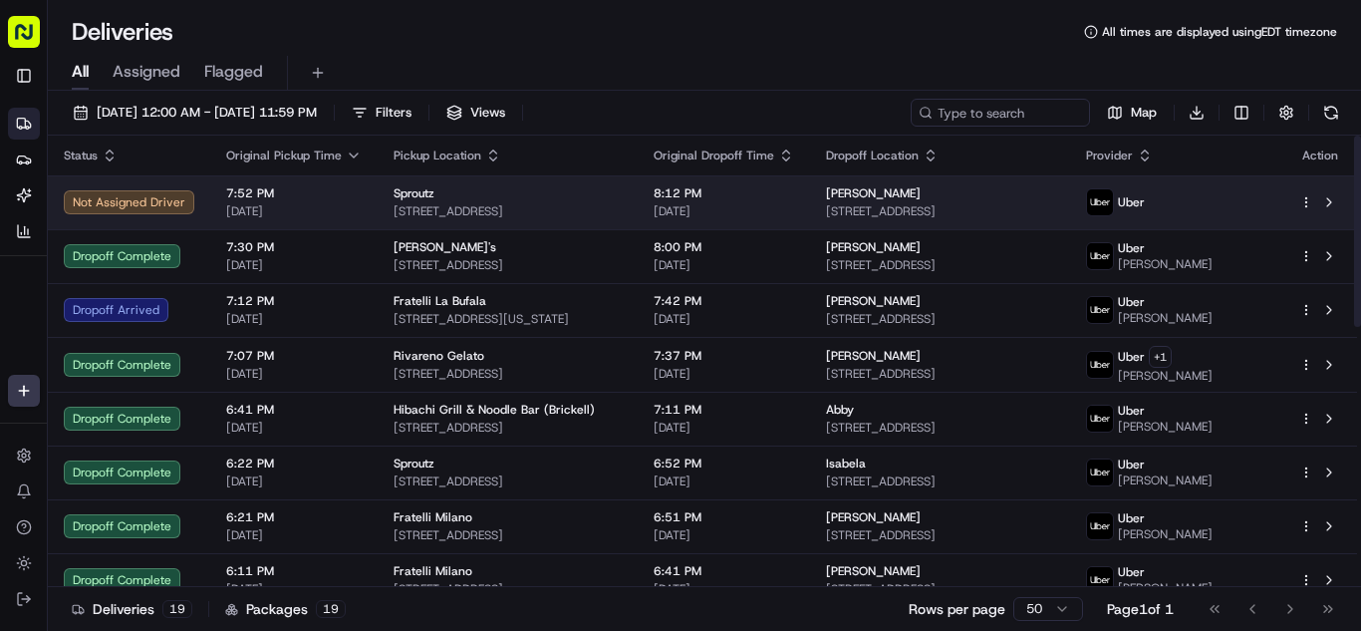
click at [314, 205] on span "[DATE]" at bounding box center [293, 211] width 135 height 16
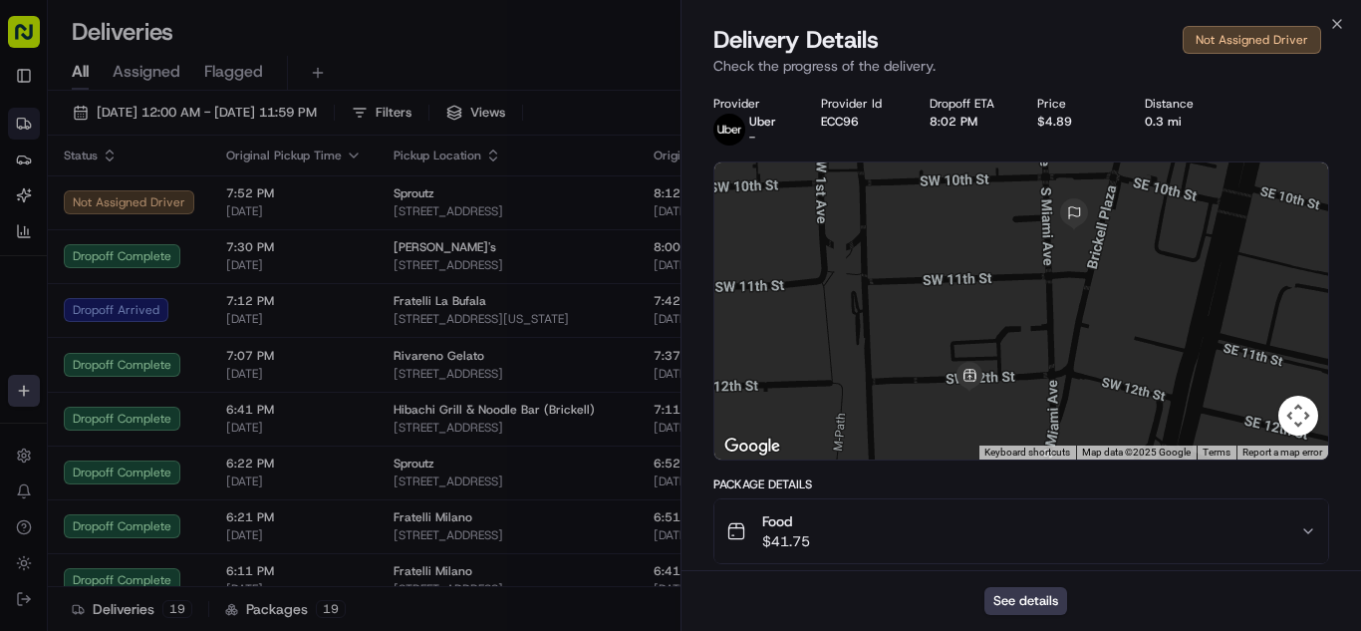
scroll to position [325, 0]
